Goal: Transaction & Acquisition: Purchase product/service

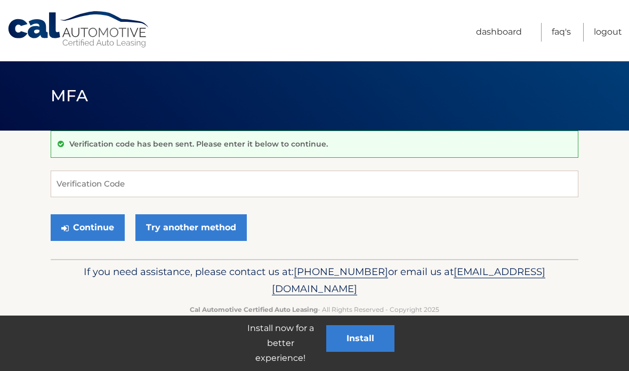
click at [109, 217] on button "Continue" at bounding box center [88, 227] width 74 height 27
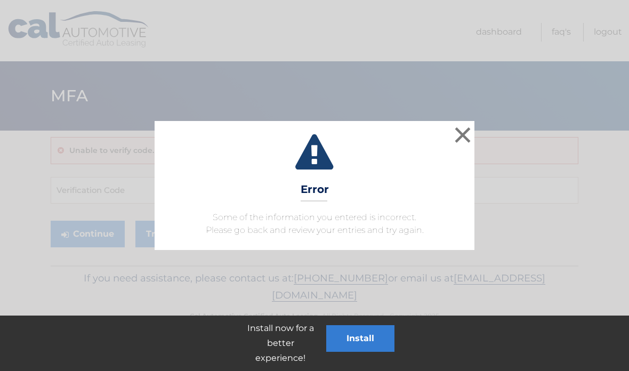
click at [454, 135] on button "×" at bounding box center [462, 134] width 21 height 21
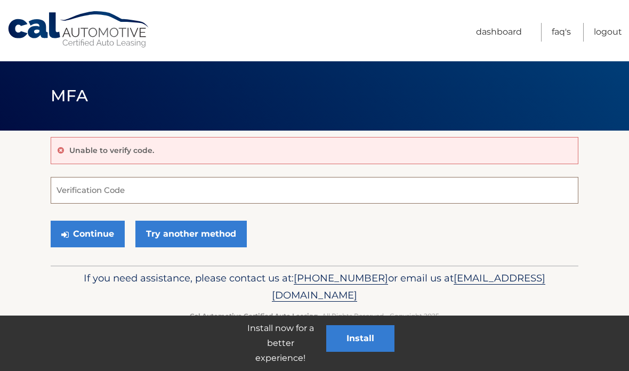
click at [220, 186] on input "Verification Code" at bounding box center [315, 190] width 528 height 27
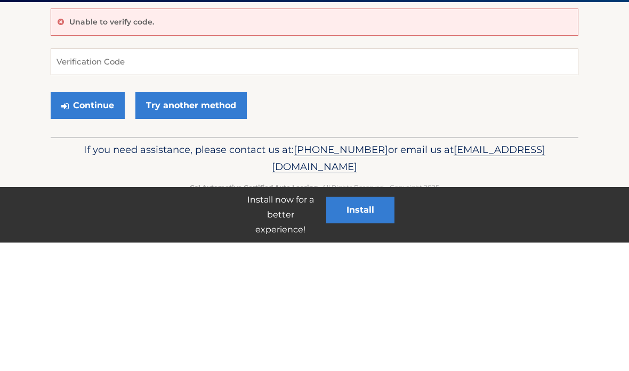
click at [205, 221] on link "Try another method" at bounding box center [190, 234] width 111 height 27
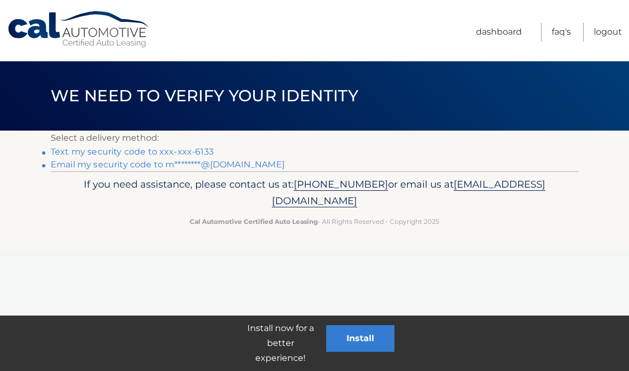
click at [256, 163] on link "Email my security code to m********@hotmail.com" at bounding box center [168, 165] width 234 height 10
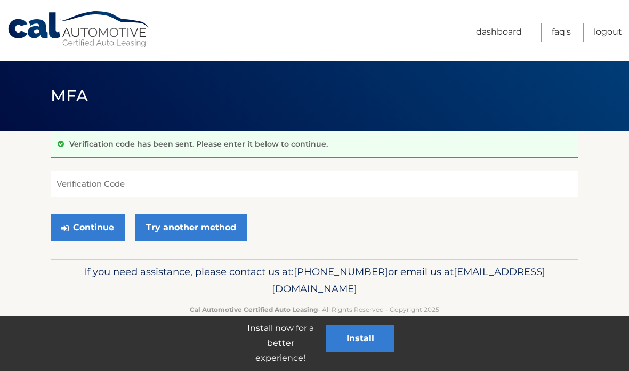
click at [334, 182] on input "Verification Code" at bounding box center [315, 184] width 528 height 27
click at [320, 184] on input "Verification Code" at bounding box center [315, 184] width 528 height 27
click at [294, 182] on input "Verification Code" at bounding box center [315, 184] width 528 height 27
type input "9"
type input "719509"
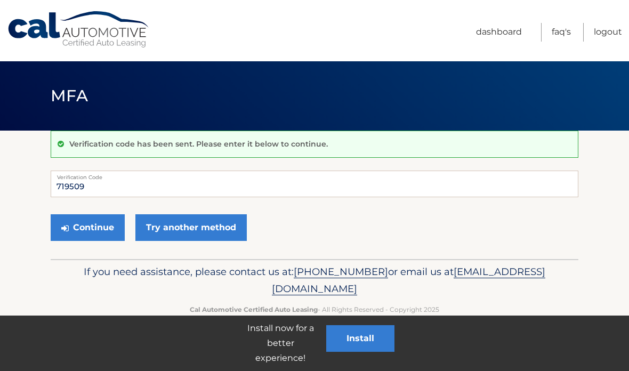
click at [90, 230] on button "Continue" at bounding box center [88, 227] width 74 height 27
click at [101, 228] on button "Continue" at bounding box center [88, 227] width 74 height 27
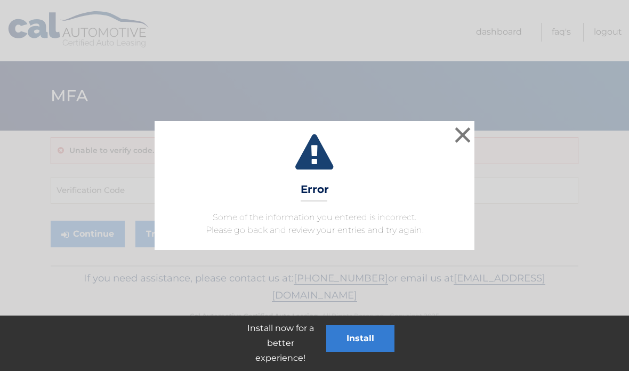
click at [455, 139] on button "×" at bounding box center [462, 134] width 21 height 21
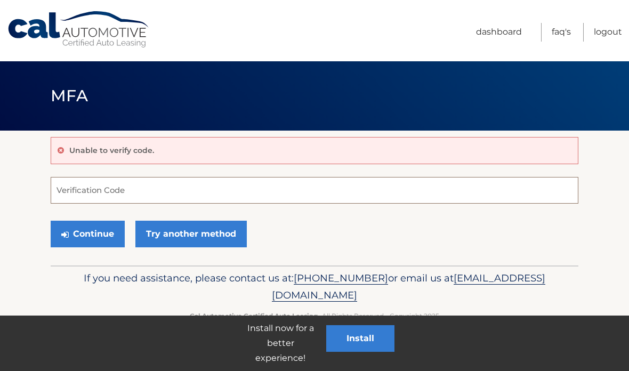
click at [259, 183] on input "Verification Code" at bounding box center [315, 190] width 528 height 27
type input "719509"
click at [121, 229] on button "Continue" at bounding box center [88, 234] width 74 height 27
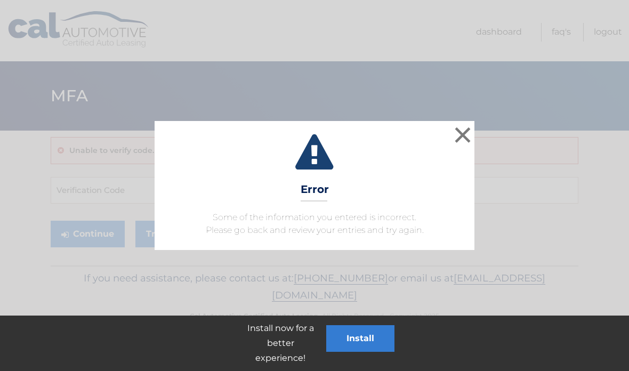
click at [465, 134] on button "×" at bounding box center [462, 134] width 21 height 21
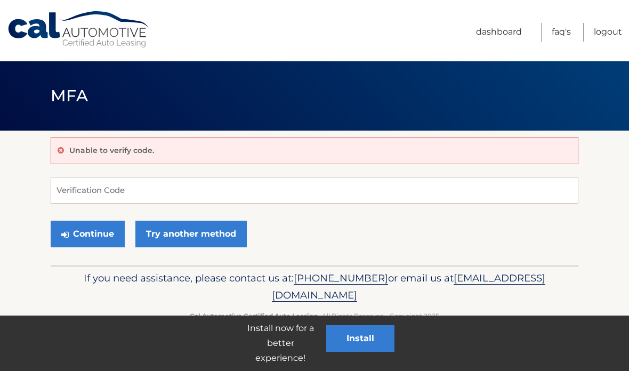
click at [242, 170] on div "Unable to verify code. Verification Code Continue Try another method" at bounding box center [315, 198] width 528 height 135
click at [221, 233] on link "Try another method" at bounding box center [190, 234] width 111 height 27
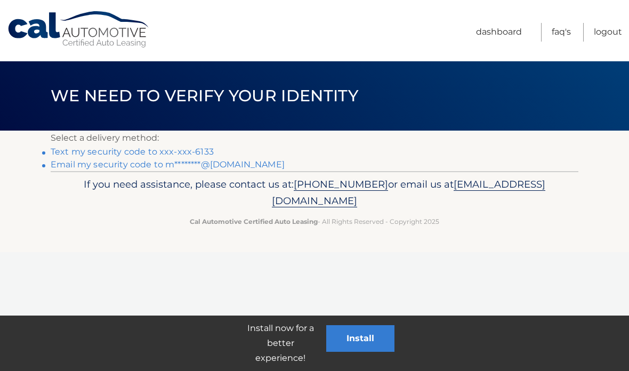
click at [244, 166] on link "Email my security code to m********@hotmail.com" at bounding box center [168, 165] width 234 height 10
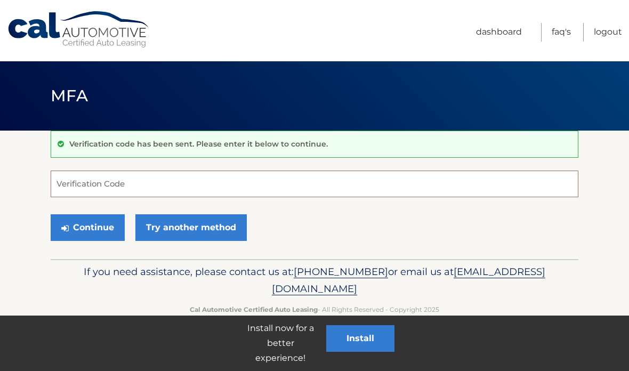
click at [217, 182] on input "Verification Code" at bounding box center [315, 184] width 528 height 27
type input "320638"
click at [101, 231] on button "Continue" at bounding box center [88, 227] width 74 height 27
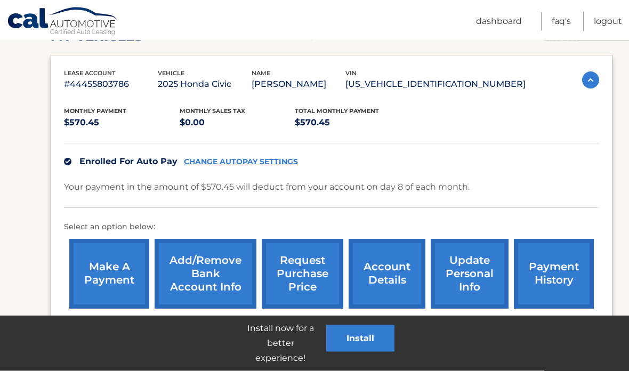
scroll to position [166, 0]
click at [118, 276] on link "make a payment" at bounding box center [109, 274] width 80 height 70
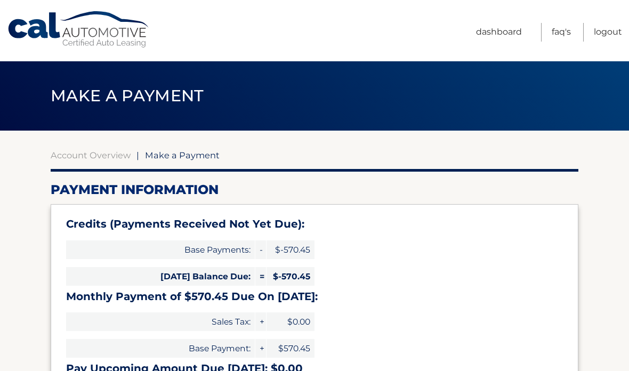
select select "MmEwMzM0YWQtNDM1MS00MmFhLWIwMDAtNDVhYzkxNDY0NGRh"
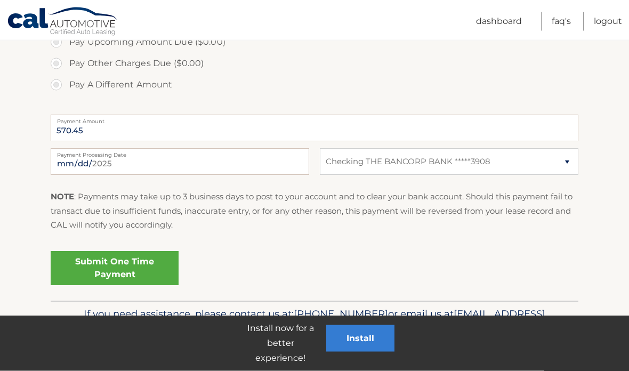
scroll to position [425, 0]
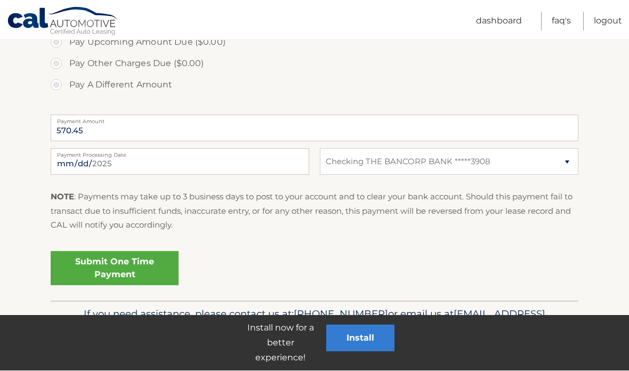
click at [140, 266] on link "Submit One Time Payment" at bounding box center [115, 269] width 128 height 34
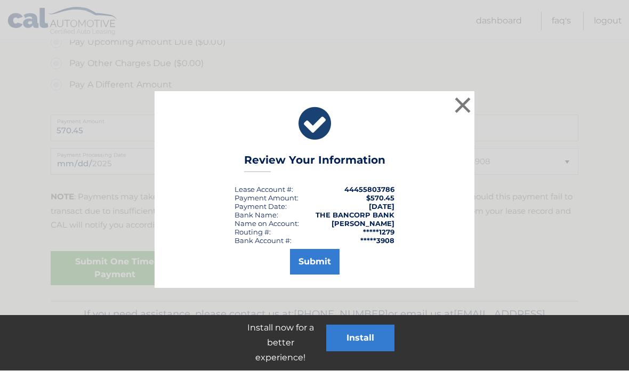
click at [329, 259] on button "Submit" at bounding box center [315, 263] width 50 height 26
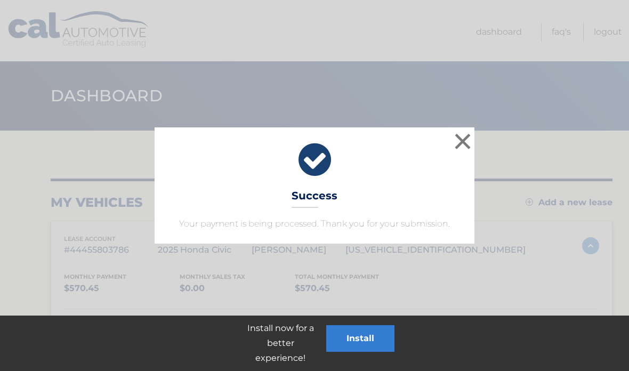
click at [453, 139] on button "×" at bounding box center [462, 141] width 21 height 21
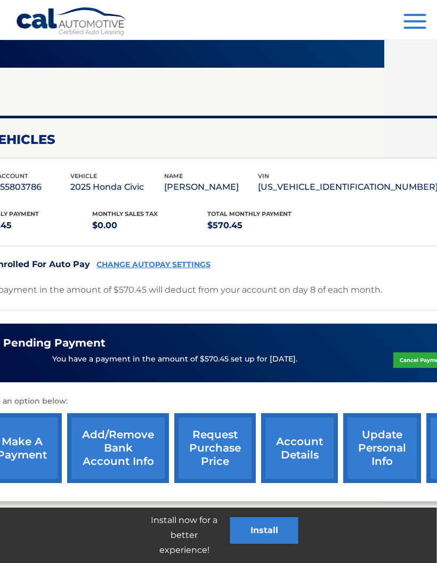
scroll to position [63, 139]
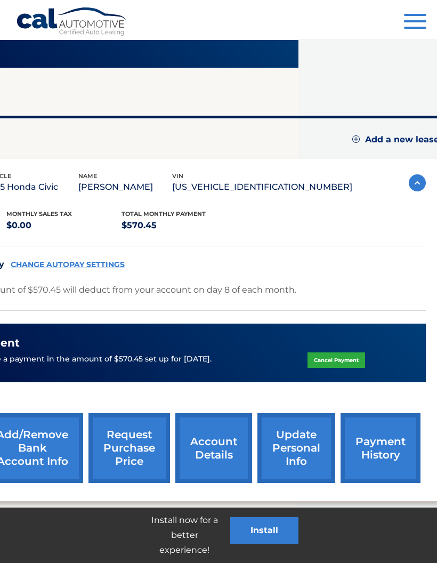
click at [317, 371] on link "update personal info" at bounding box center [297, 448] width 78 height 70
